Goal: Transaction & Acquisition: Purchase product/service

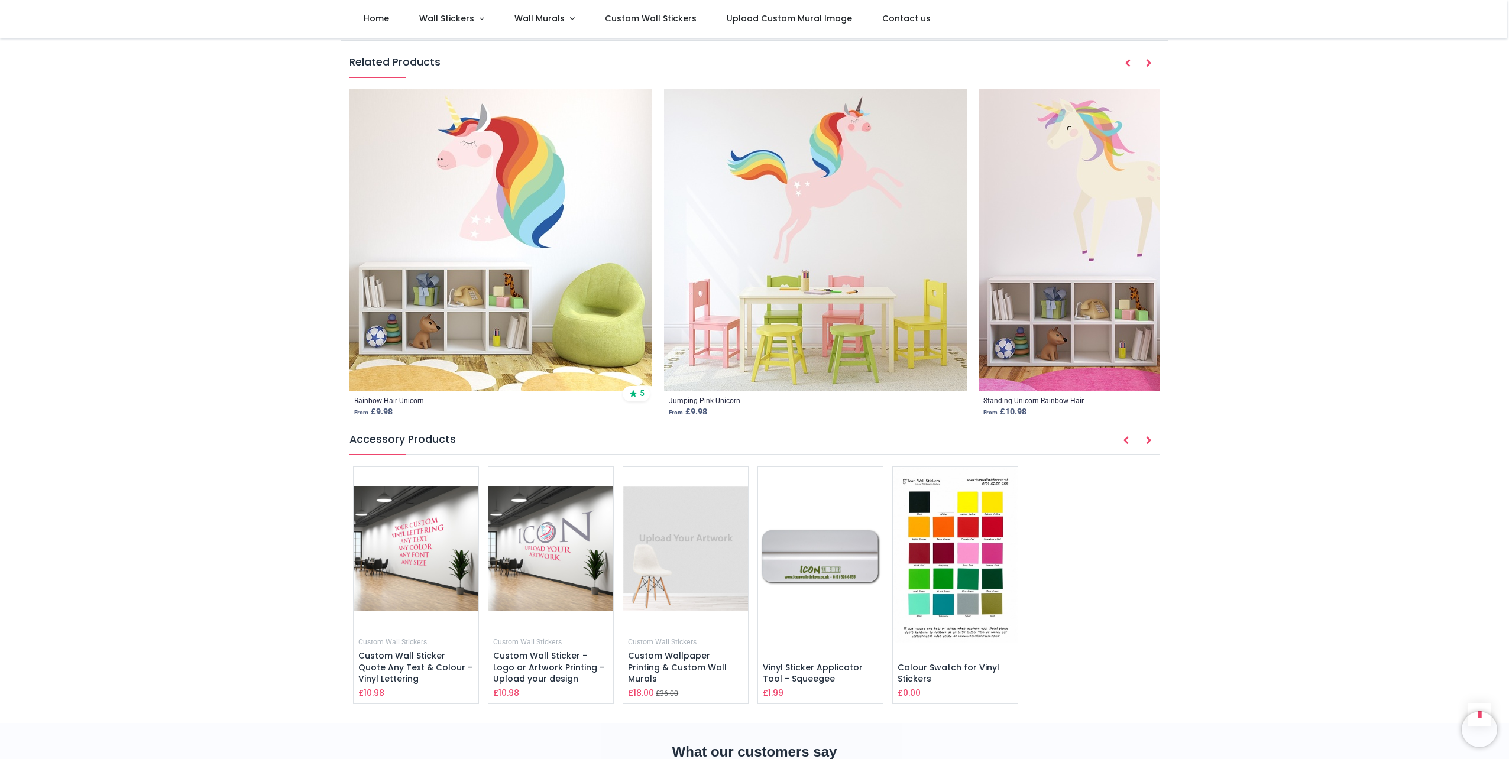
scroll to position [1478, 0]
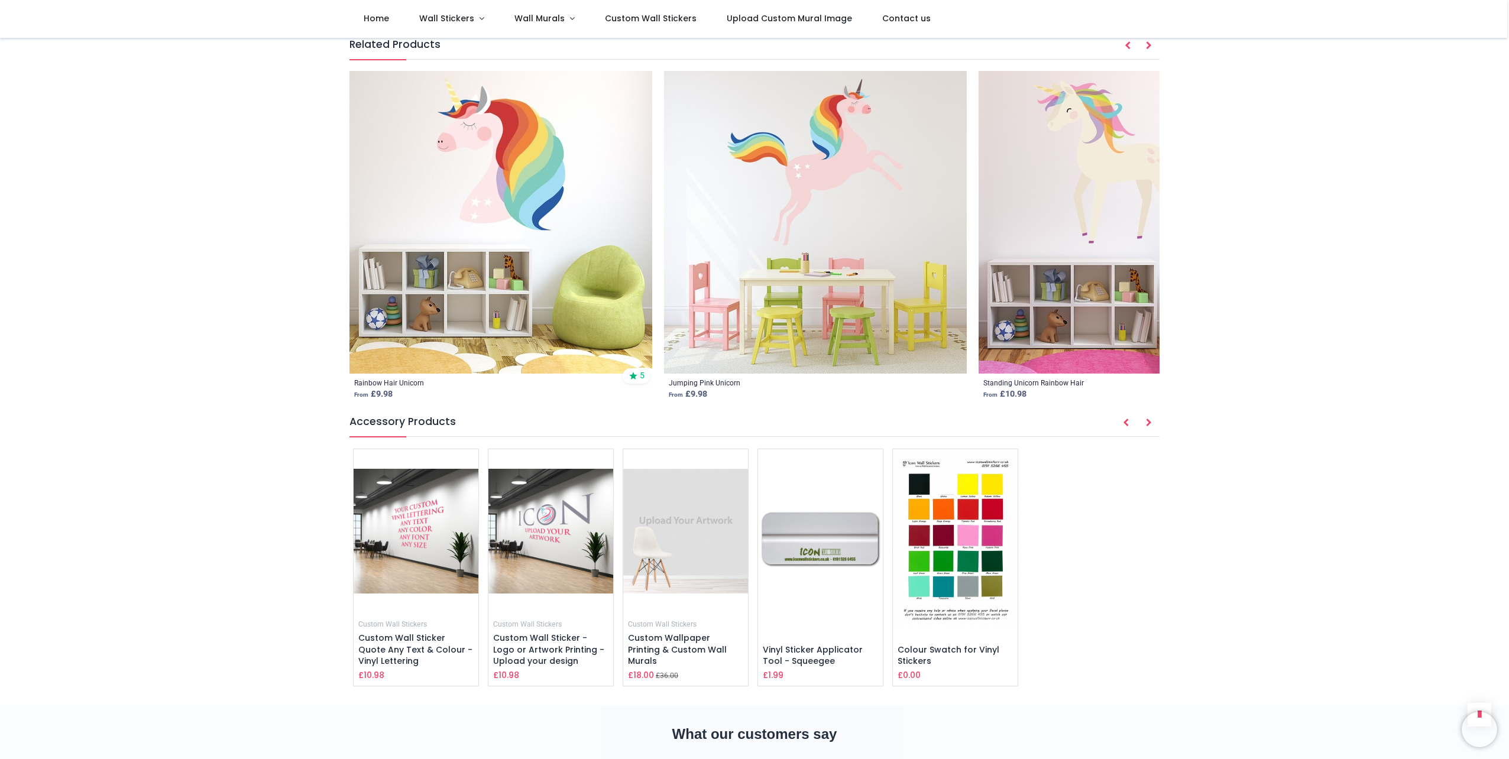
click at [1110, 208] on img at bounding box center [1129, 222] width 303 height 303
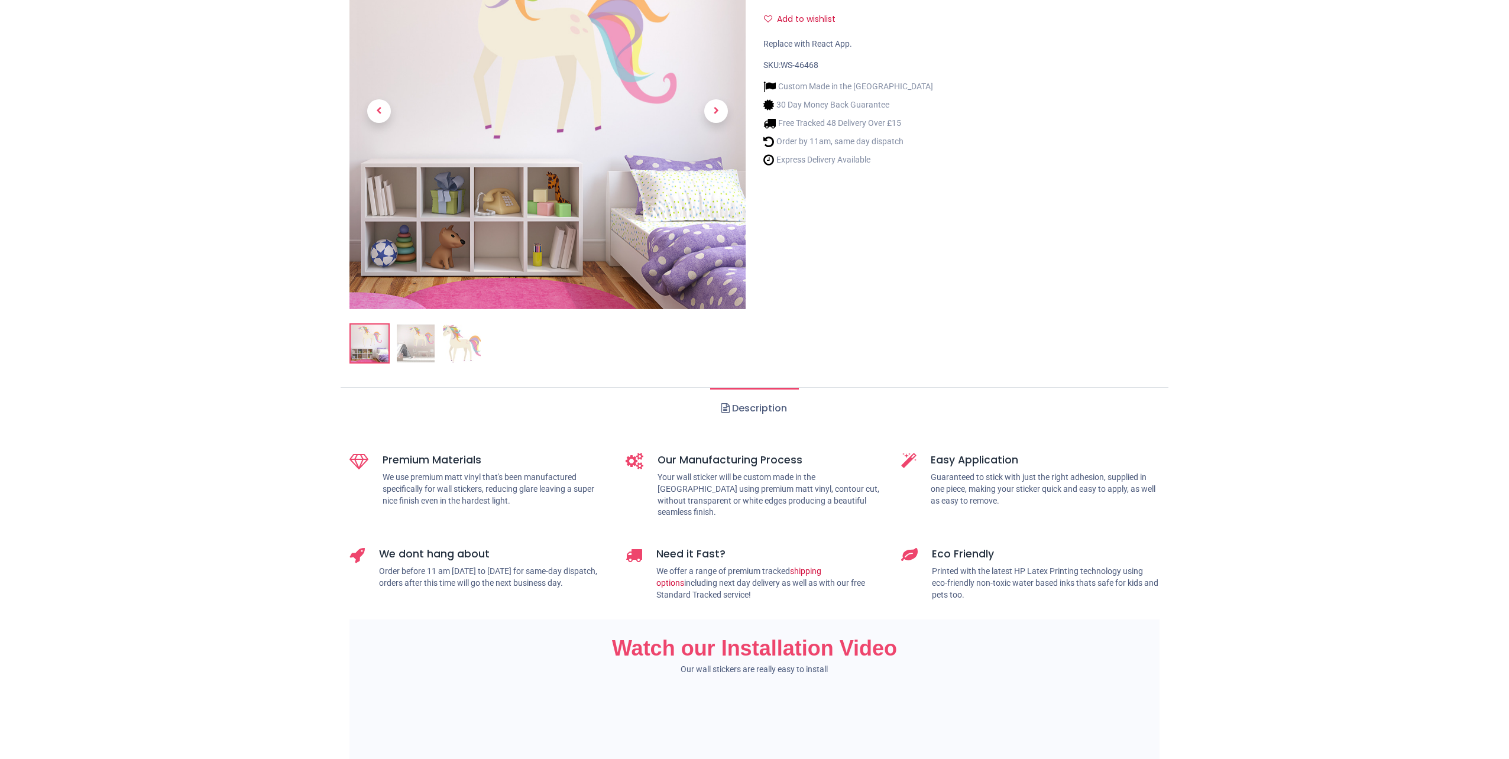
scroll to position [236, 0]
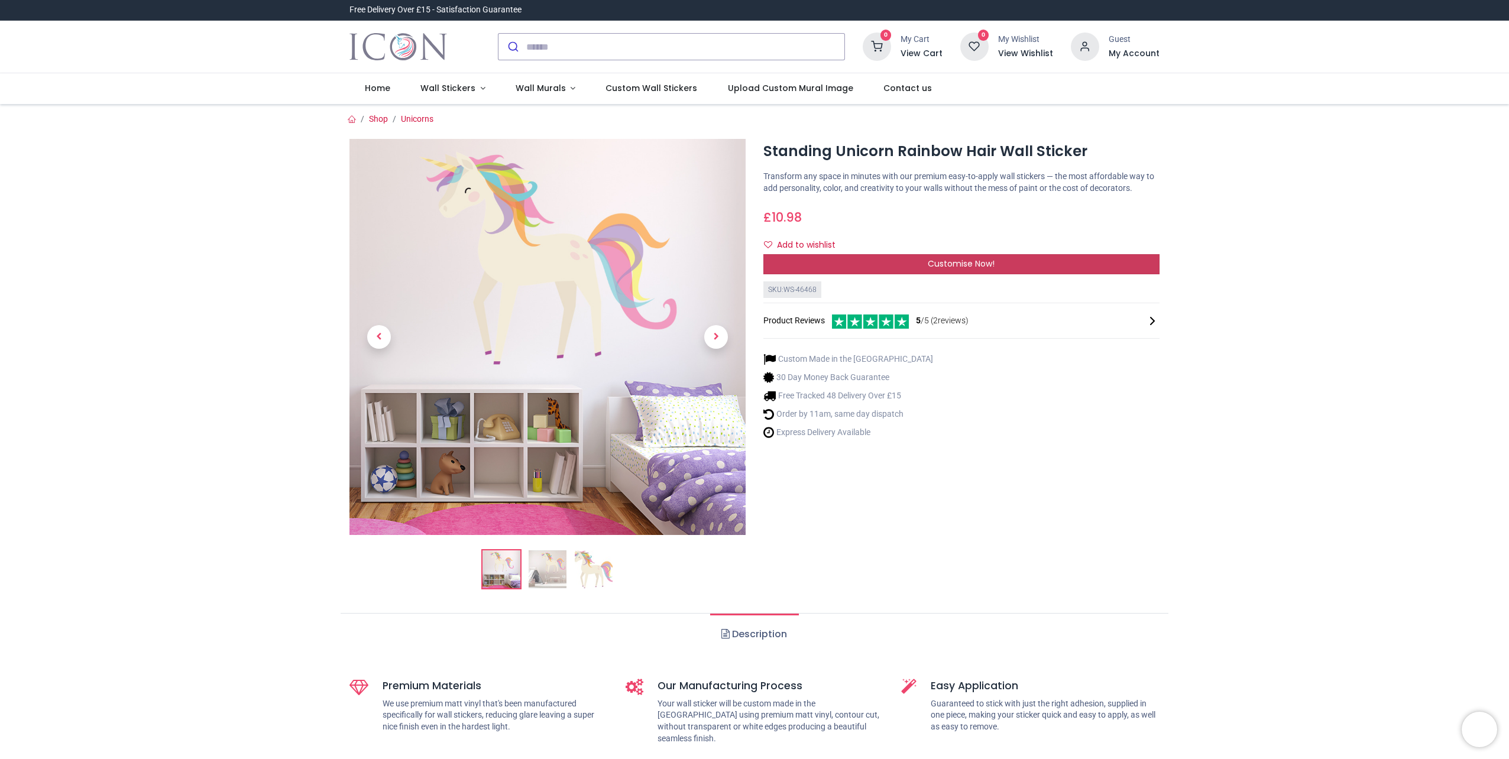
click at [898, 265] on div "Customise Now!" at bounding box center [961, 264] width 396 height 20
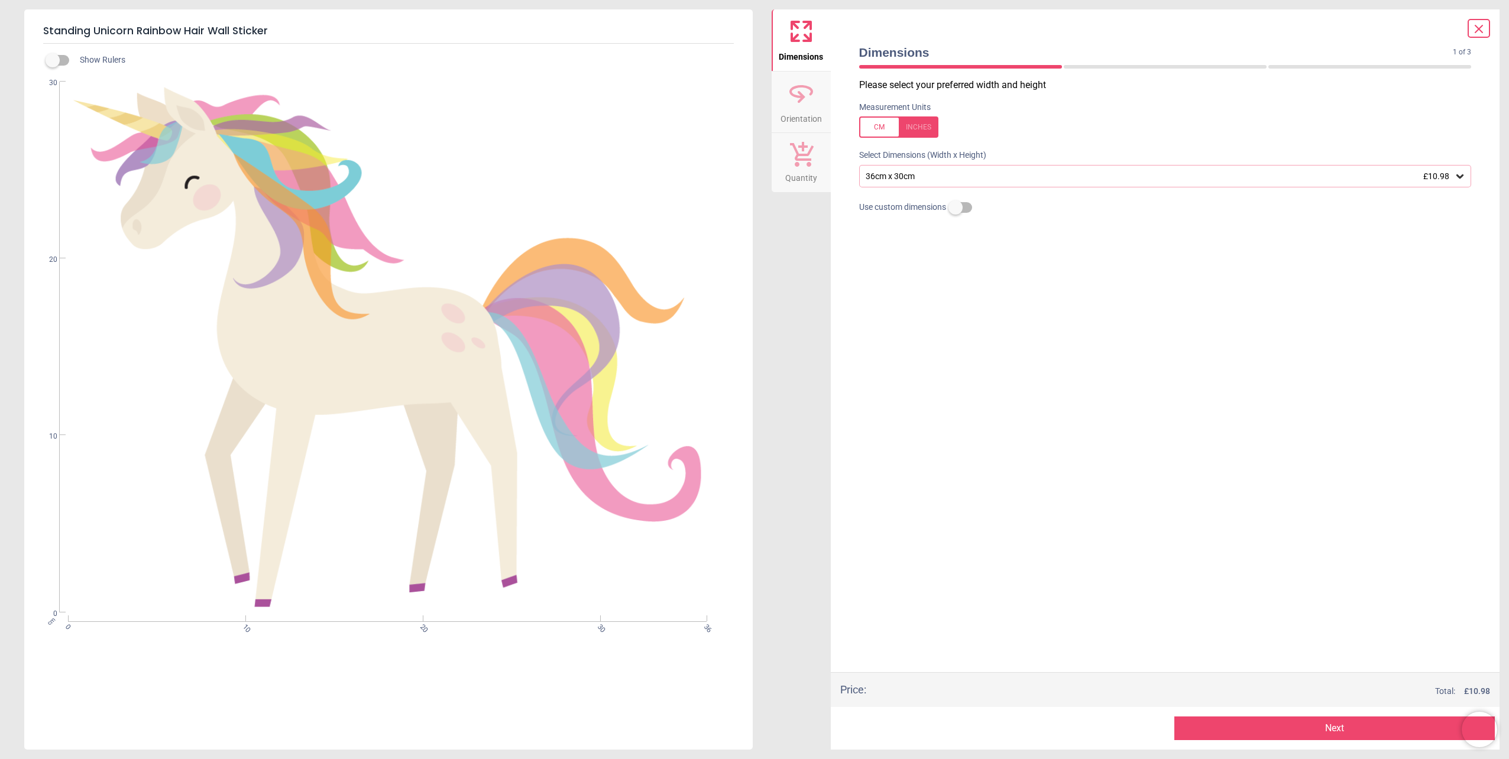
click at [912, 177] on div "36cm x 30cm £10.98" at bounding box center [1159, 176] width 590 height 10
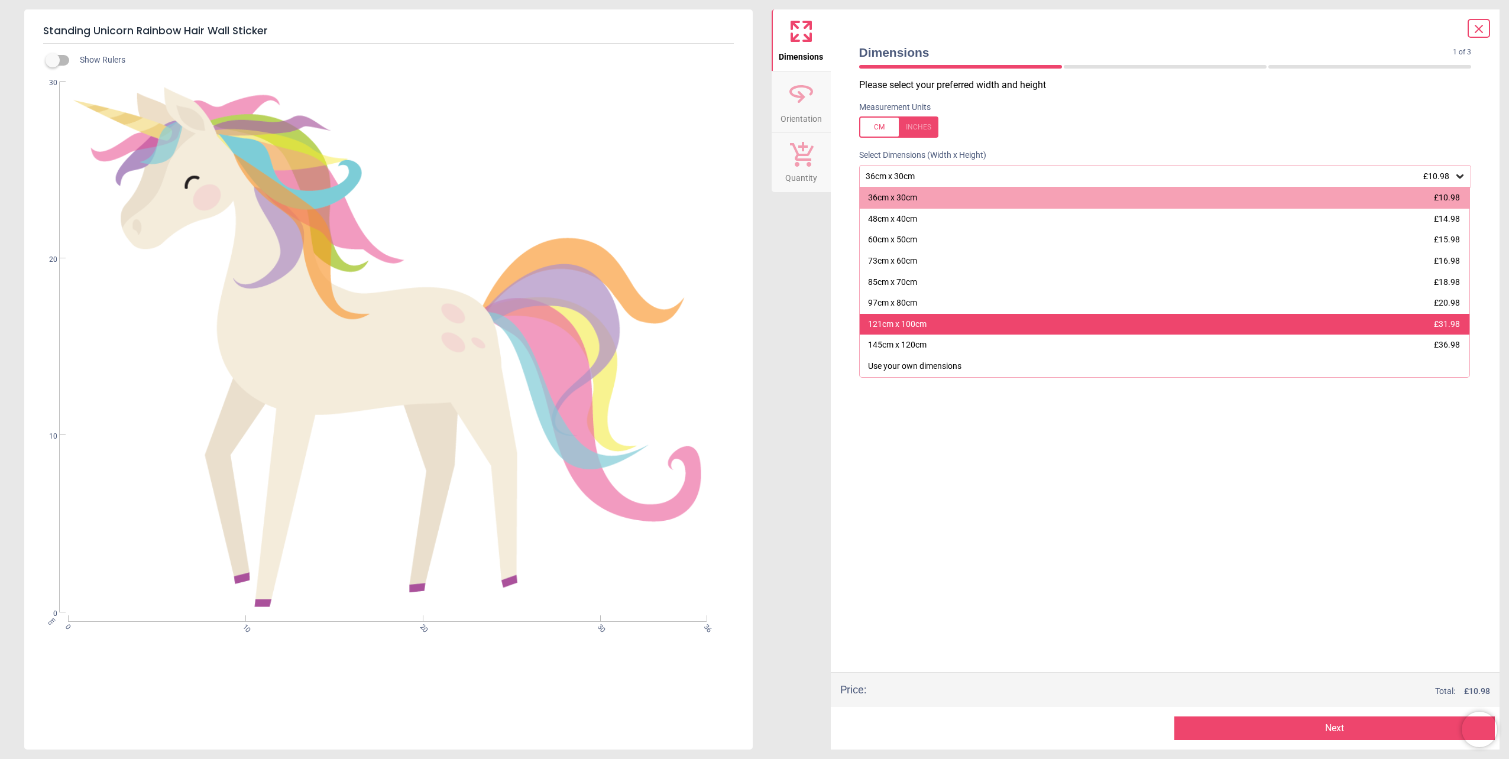
click at [925, 333] on div "121cm x 100cm £31.98" at bounding box center [1165, 324] width 610 height 21
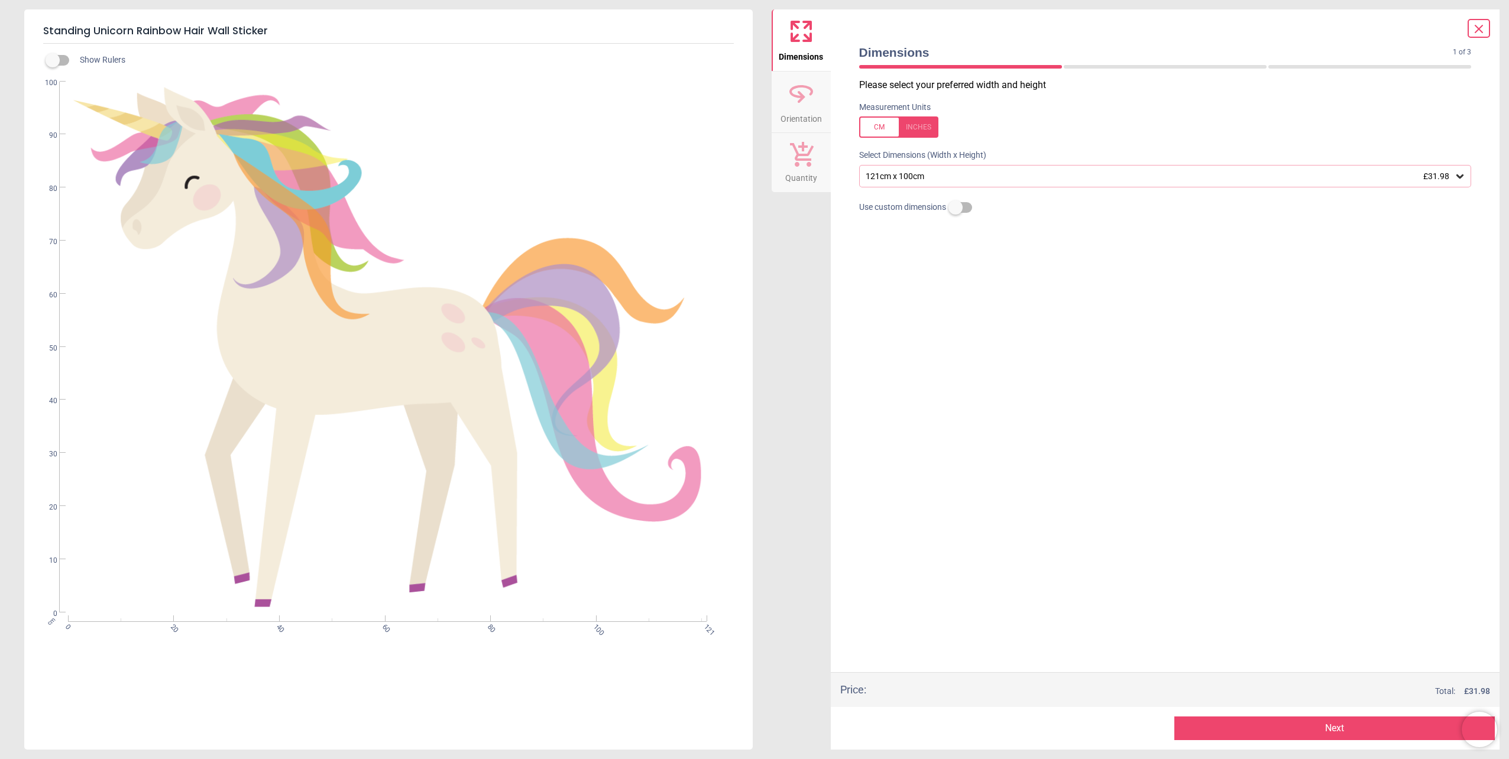
click at [798, 86] on icon at bounding box center [800, 91] width 21 height 11
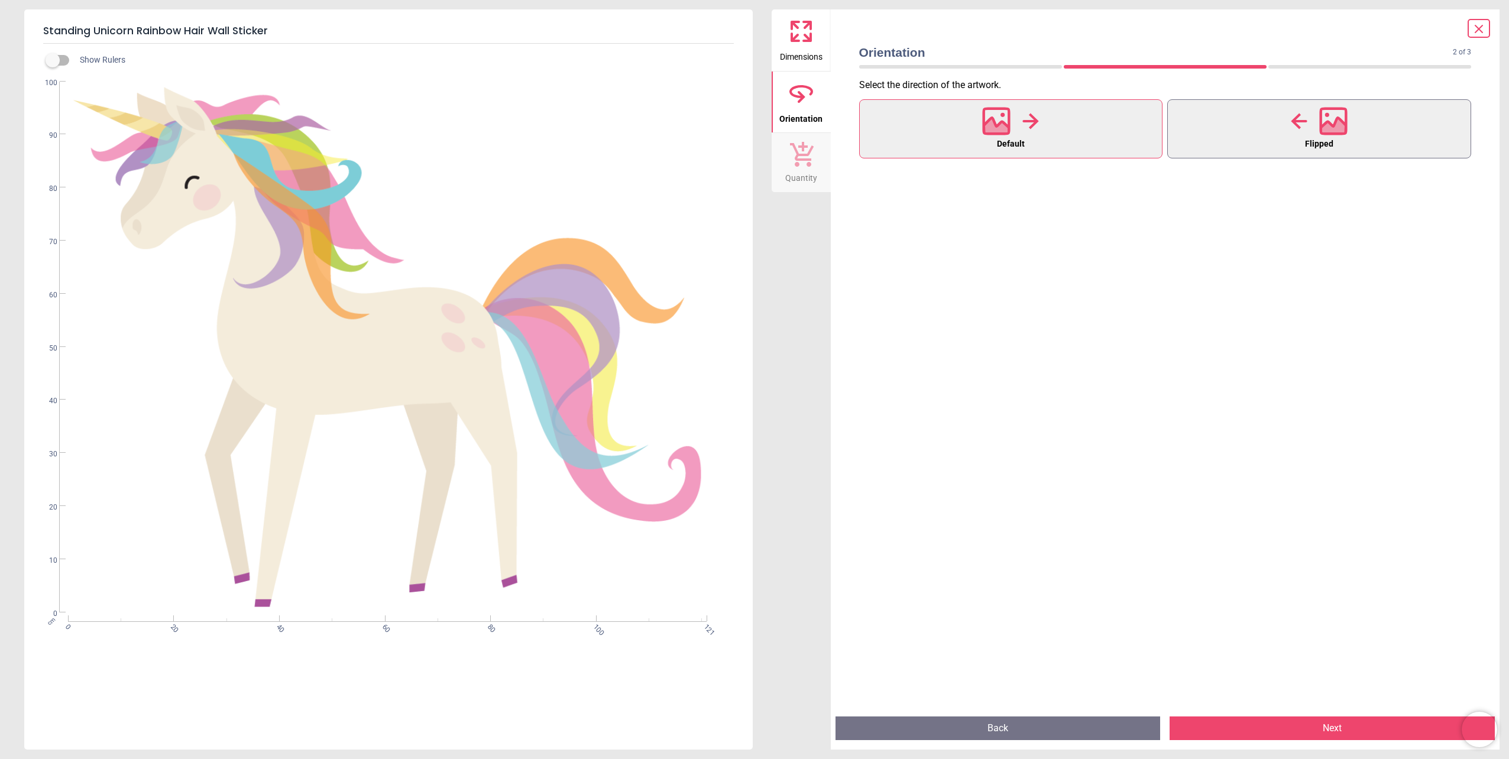
click at [1210, 115] on button "Flipped" at bounding box center [1319, 128] width 304 height 59
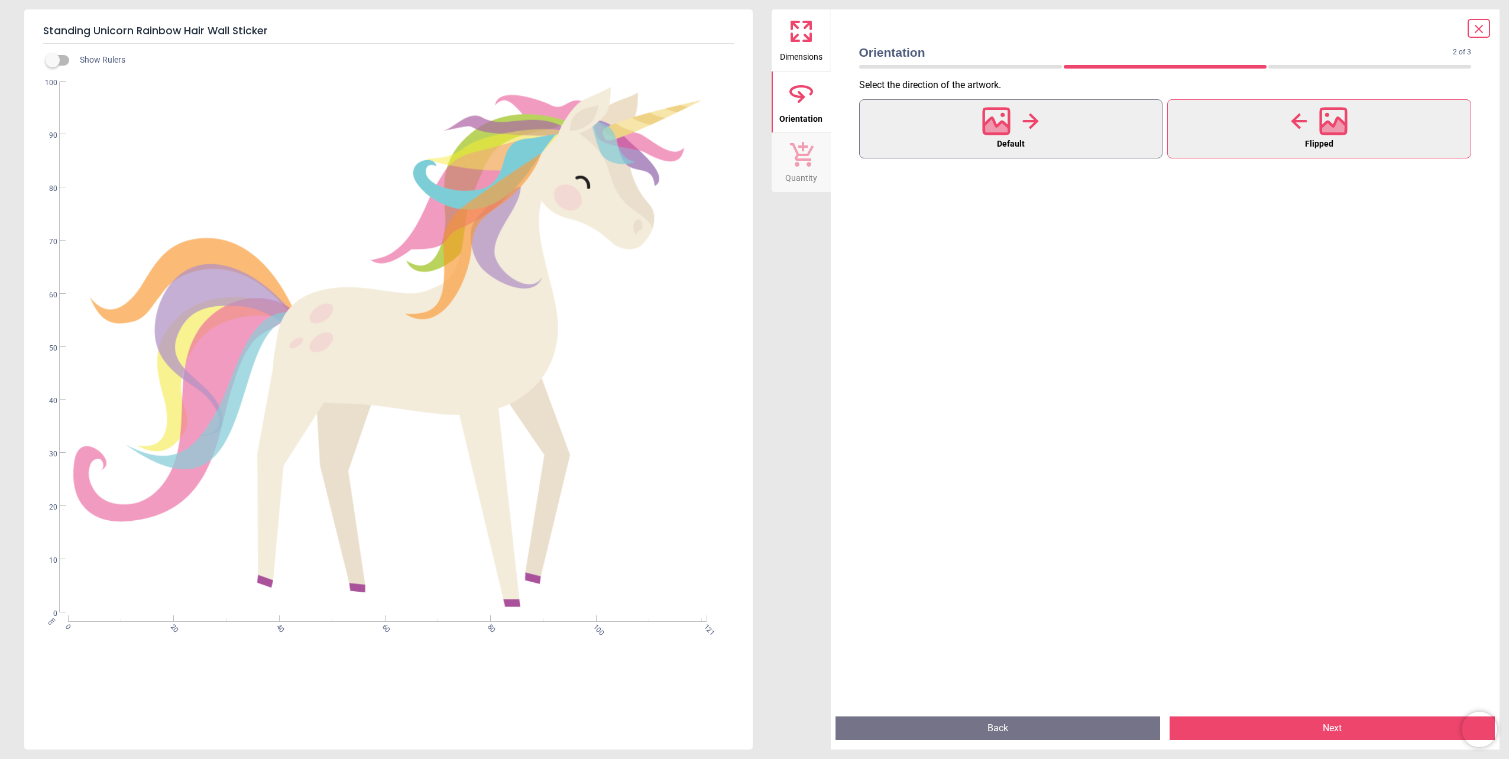
click at [1141, 130] on button "Default" at bounding box center [1011, 128] width 304 height 59
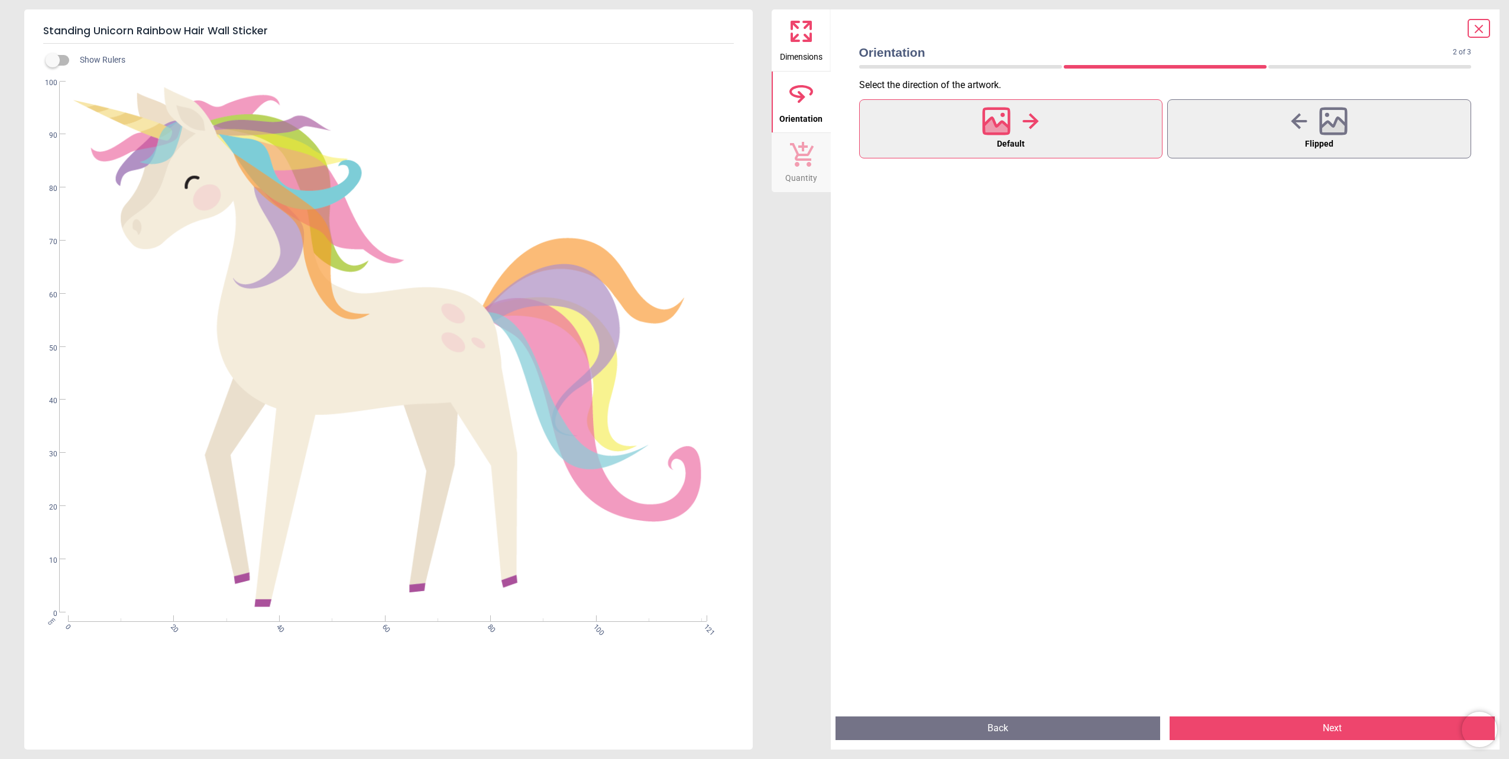
click at [915, 128] on button "Default" at bounding box center [1011, 128] width 304 height 59
click at [1187, 127] on button "Flipped" at bounding box center [1319, 128] width 304 height 59
